Goal: Task Accomplishment & Management: Use online tool/utility

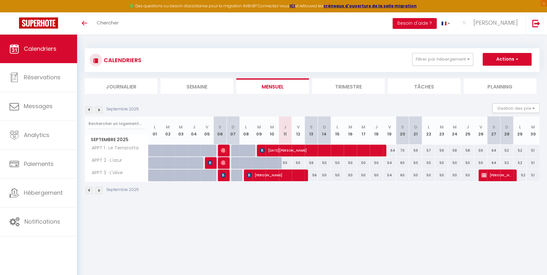
click at [101, 108] on img at bounding box center [99, 109] width 7 height 7
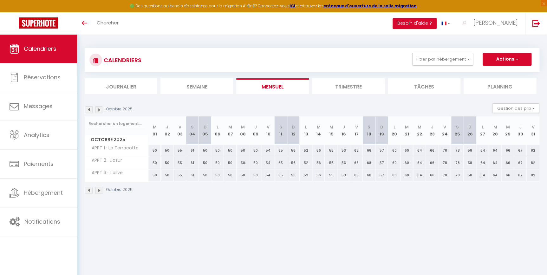
click at [90, 108] on img at bounding box center [89, 109] width 7 height 7
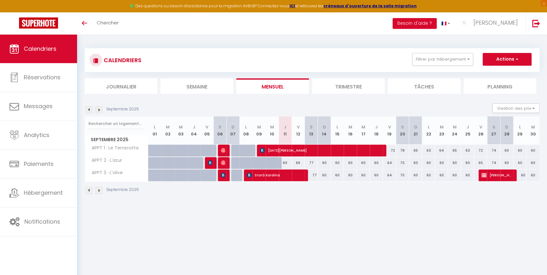
click at [98, 108] on img at bounding box center [99, 109] width 7 height 7
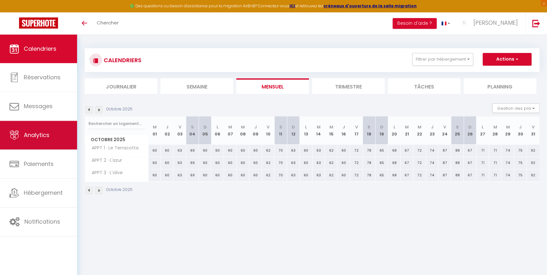
click at [43, 130] on link "Analytics" at bounding box center [38, 135] width 77 height 29
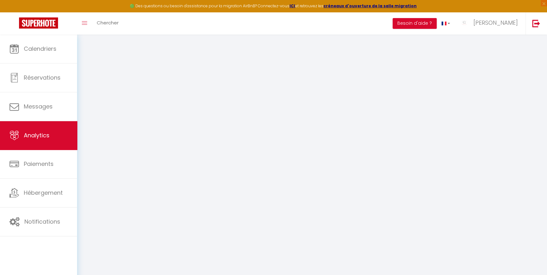
select select "2025"
select select "9"
